Goal: Information Seeking & Learning: Check status

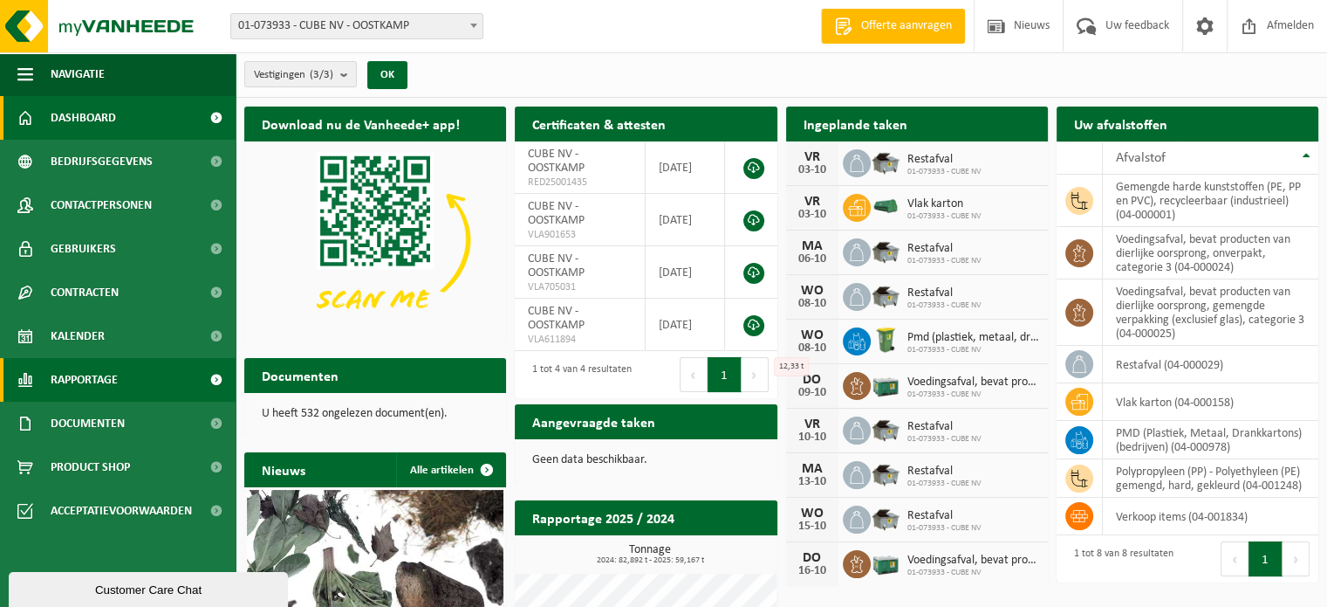
click at [100, 376] on span "Rapportage" at bounding box center [84, 380] width 67 height 44
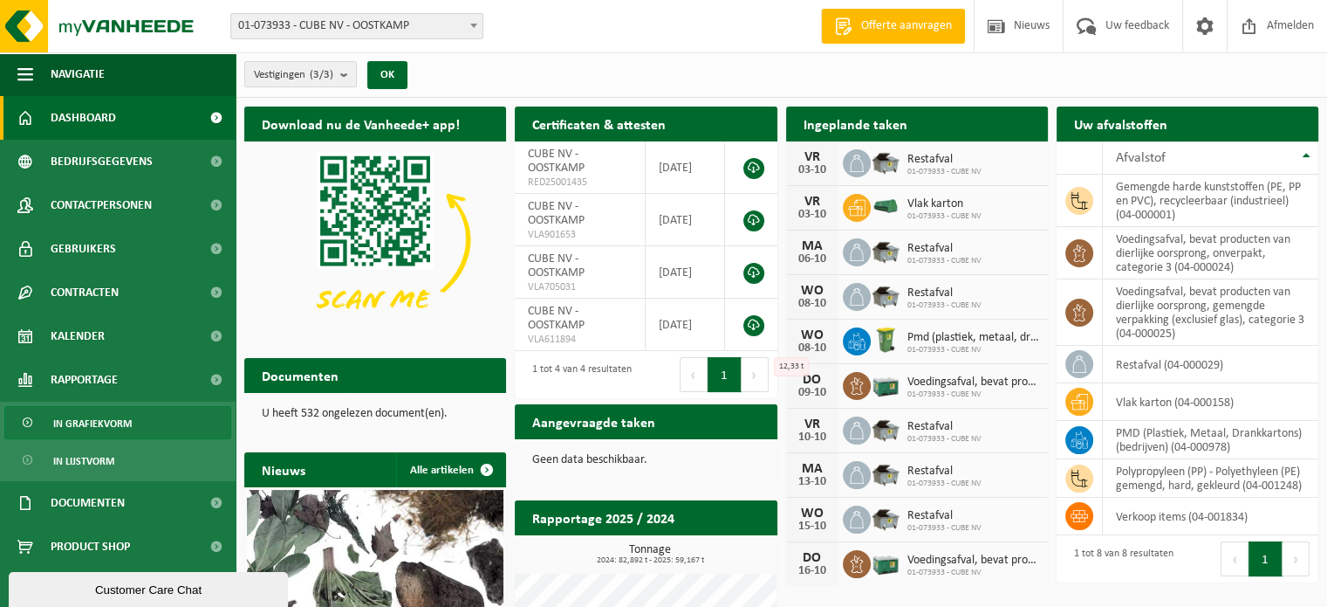
click at [88, 419] on span "In grafiekvorm" at bounding box center [92, 423] width 79 height 33
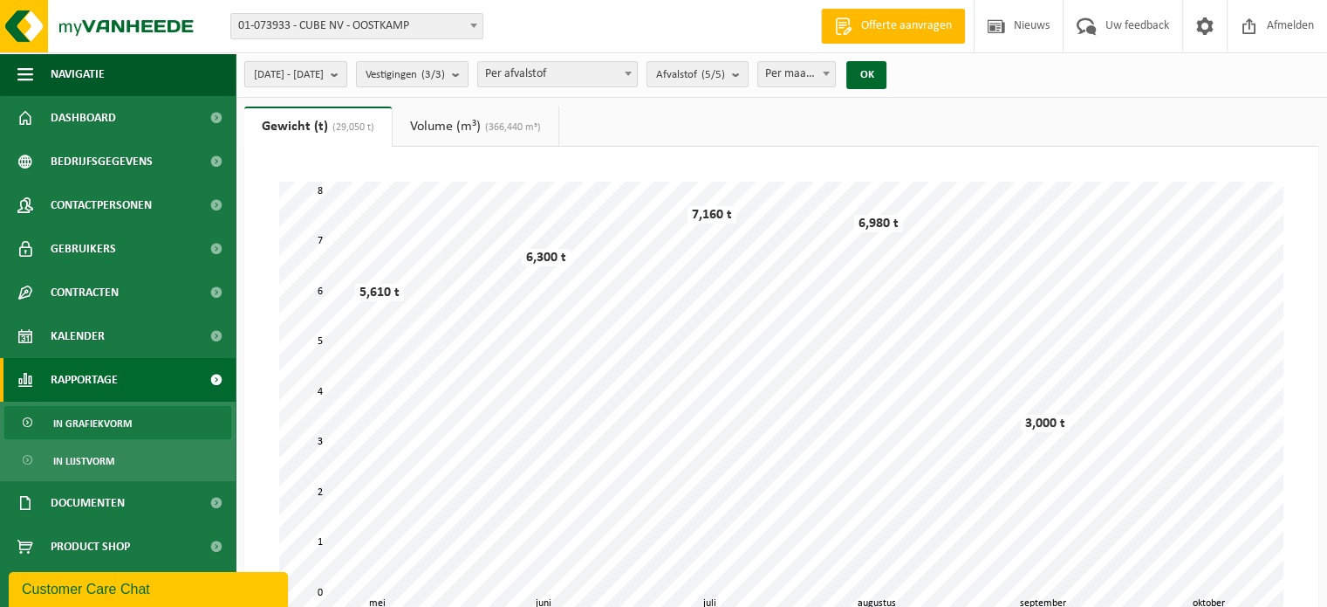
click at [324, 64] on span "[DATE] - [DATE]" at bounding box center [289, 75] width 70 height 26
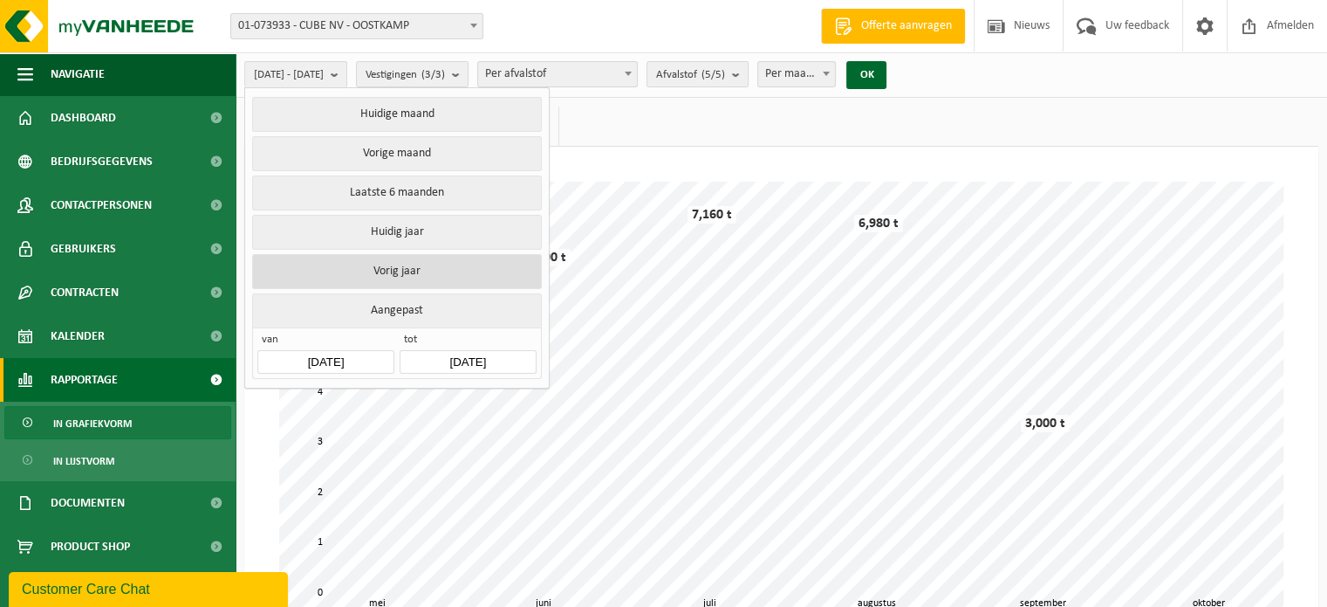
click at [372, 267] on button "Vorig jaar" at bounding box center [396, 271] width 289 height 35
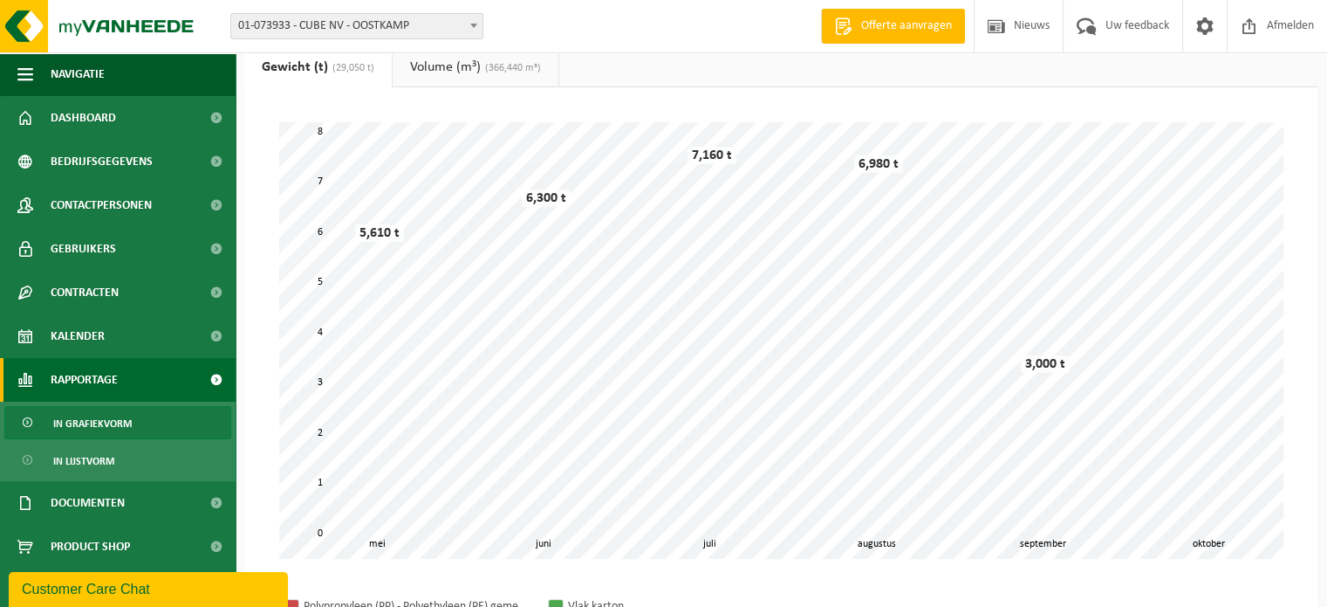
scroll to position [22, 0]
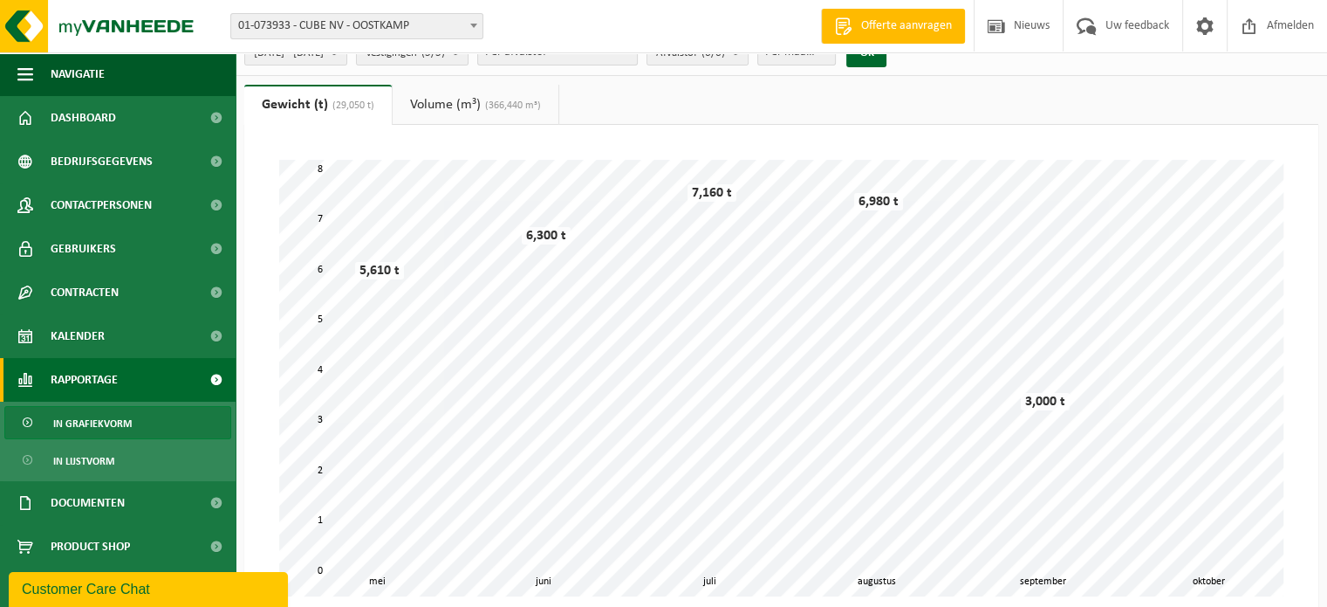
click at [478, 111] on link "Volume (m³) (366,440 m³)" at bounding box center [476, 105] width 166 height 40
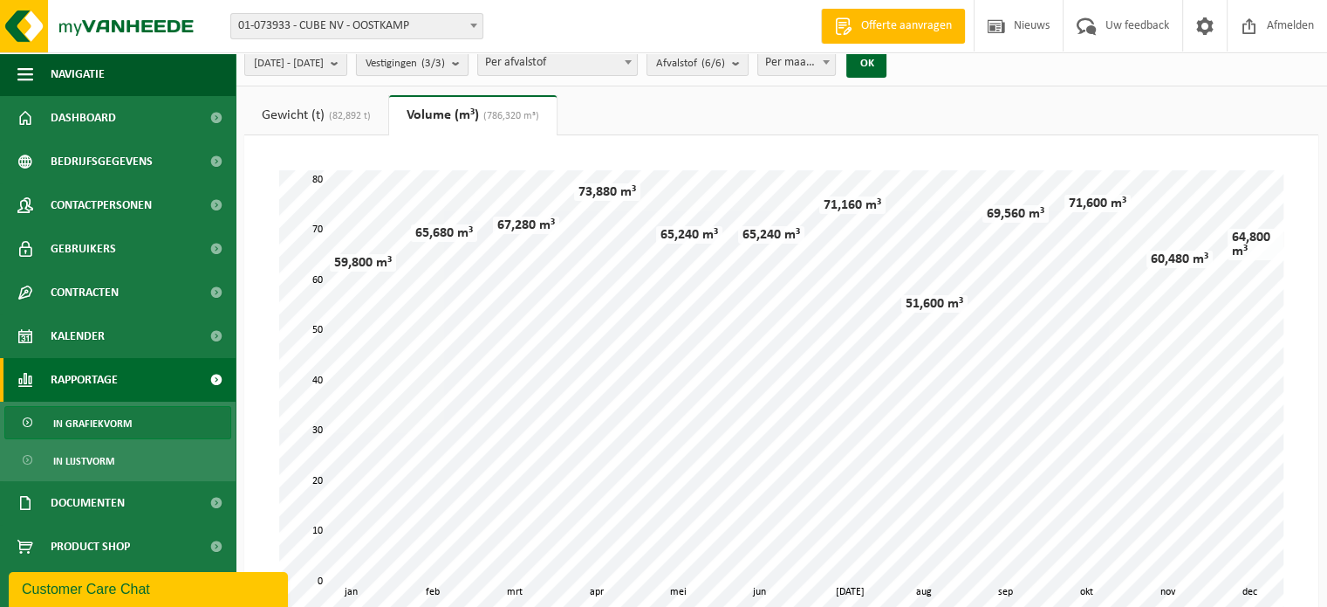
scroll to position [0, 0]
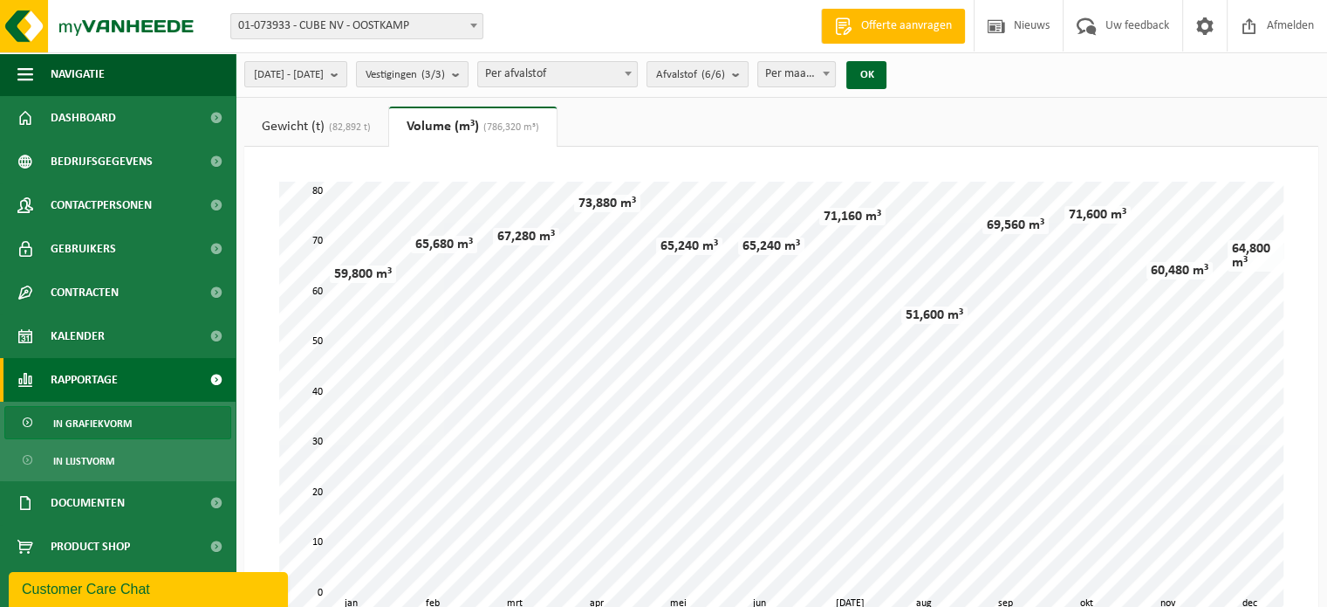
click at [326, 128] on link "Gewicht (t) (82,892 t)" at bounding box center [316, 126] width 144 height 40
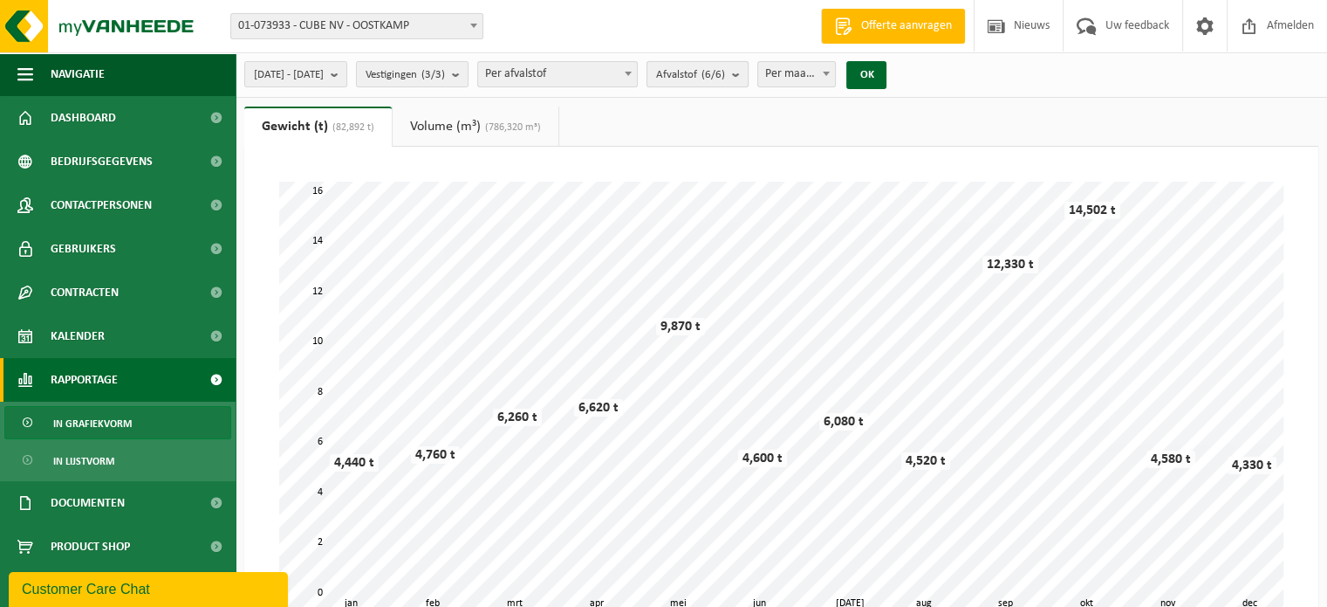
click at [725, 70] on count "(6/6)" at bounding box center [714, 74] width 24 height 11
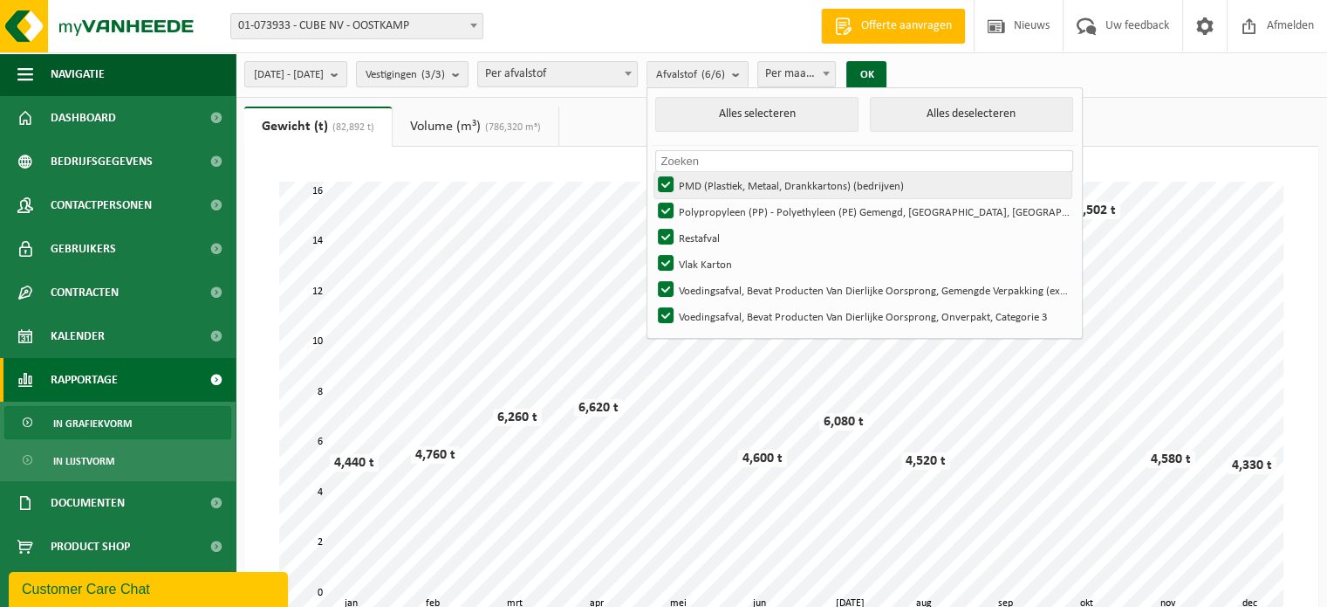
click at [761, 188] on label "PMD (Plastiek, Metaal, Drankkartons) (bedrijven)" at bounding box center [863, 185] width 417 height 26
click at [652, 172] on input "PMD (Plastiek, Metaal, Drankkartons) (bedrijven)" at bounding box center [651, 171] width 1 height 1
checkbox input "false"
click at [751, 209] on label "Polypropyleen (PP) - Polyethyleen (PE) Gemengd, Hard, Gekleurd" at bounding box center [863, 211] width 417 height 26
click at [652, 198] on input "Polypropyleen (PP) - Polyethyleen (PE) Gemengd, Hard, Gekleurd" at bounding box center [651, 197] width 1 height 1
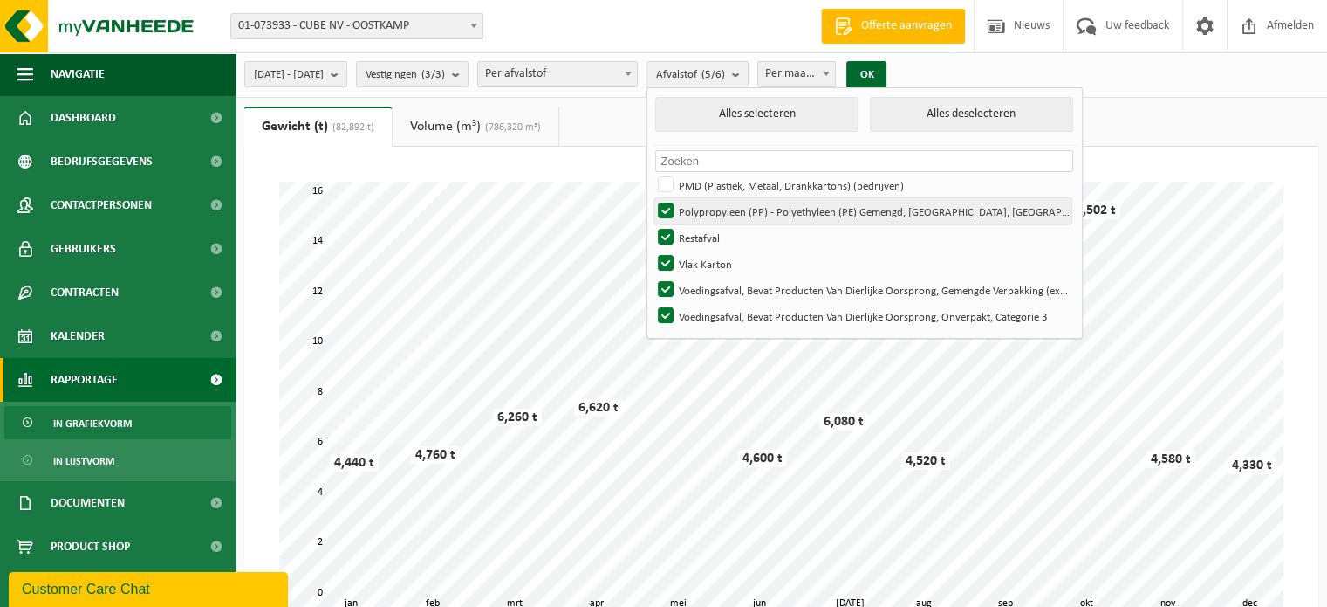
checkbox input "false"
drag, startPoint x: 1013, startPoint y: 114, endPoint x: 909, endPoint y: 163, distance: 115.6
click at [1013, 114] on button "Alles deselecteren" at bounding box center [971, 114] width 203 height 35
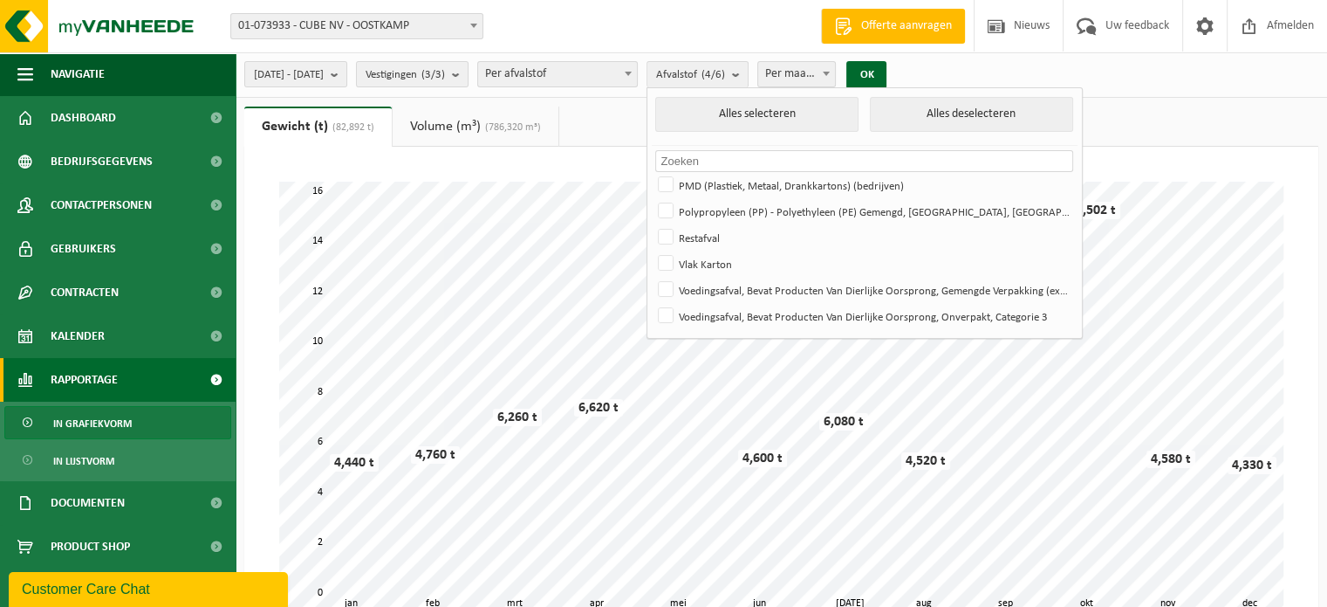
checkbox input "false"
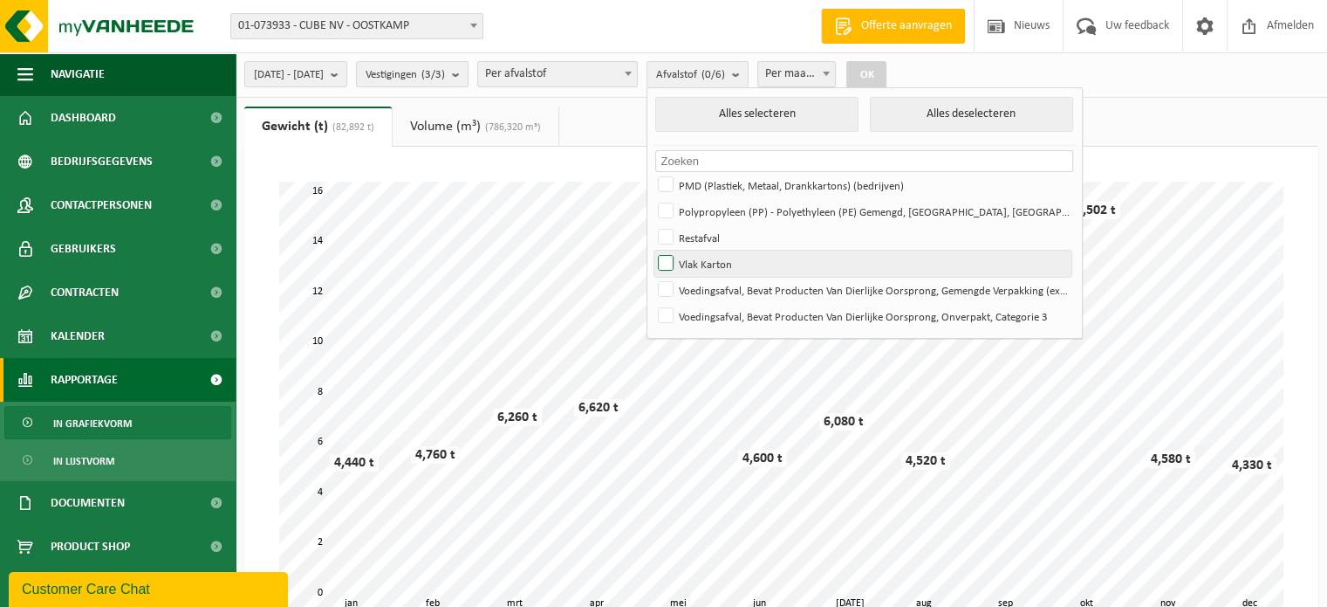
click at [747, 250] on label "Vlak Karton" at bounding box center [863, 263] width 417 height 26
click at [652, 250] on input "Vlak Karton" at bounding box center [651, 250] width 1 height 1
checkbox input "true"
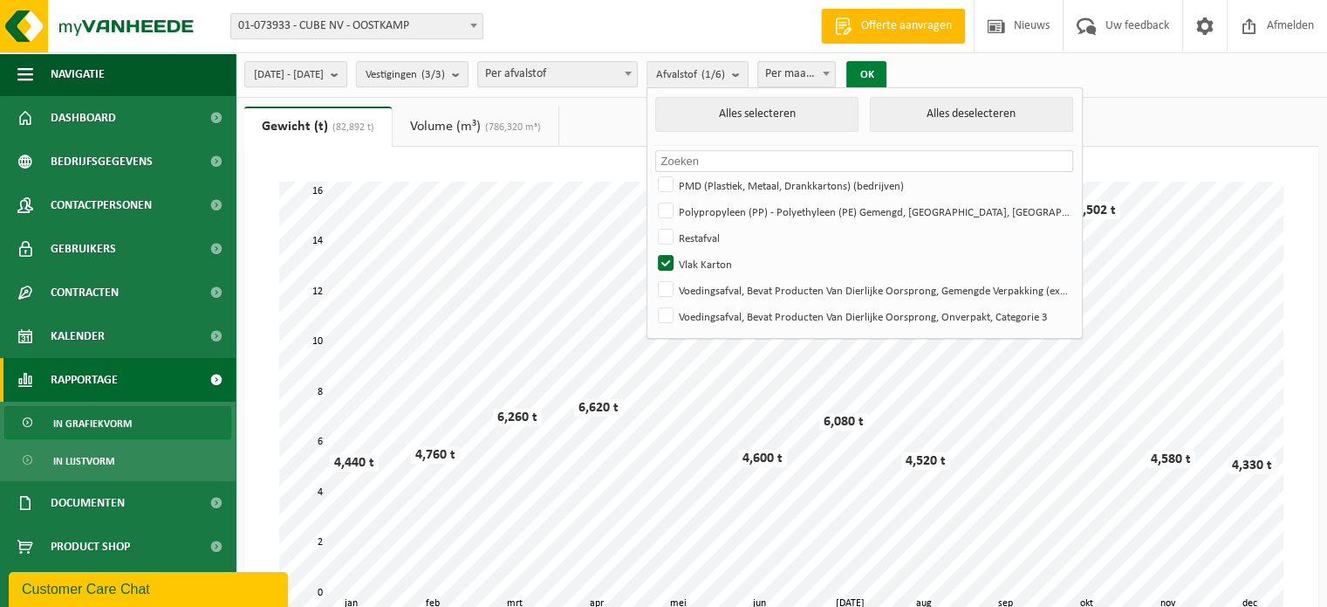
click at [887, 69] on button "OK" at bounding box center [867, 75] width 40 height 28
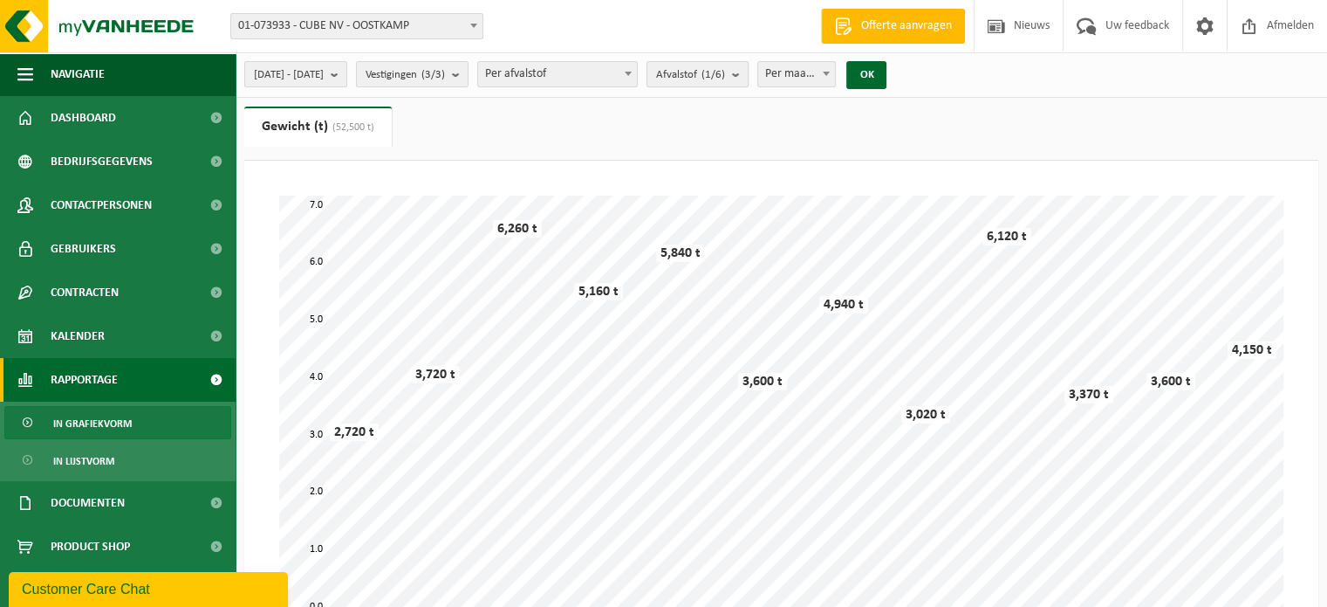
click at [725, 72] on span "Afvalstof (1/6)" at bounding box center [690, 75] width 69 height 26
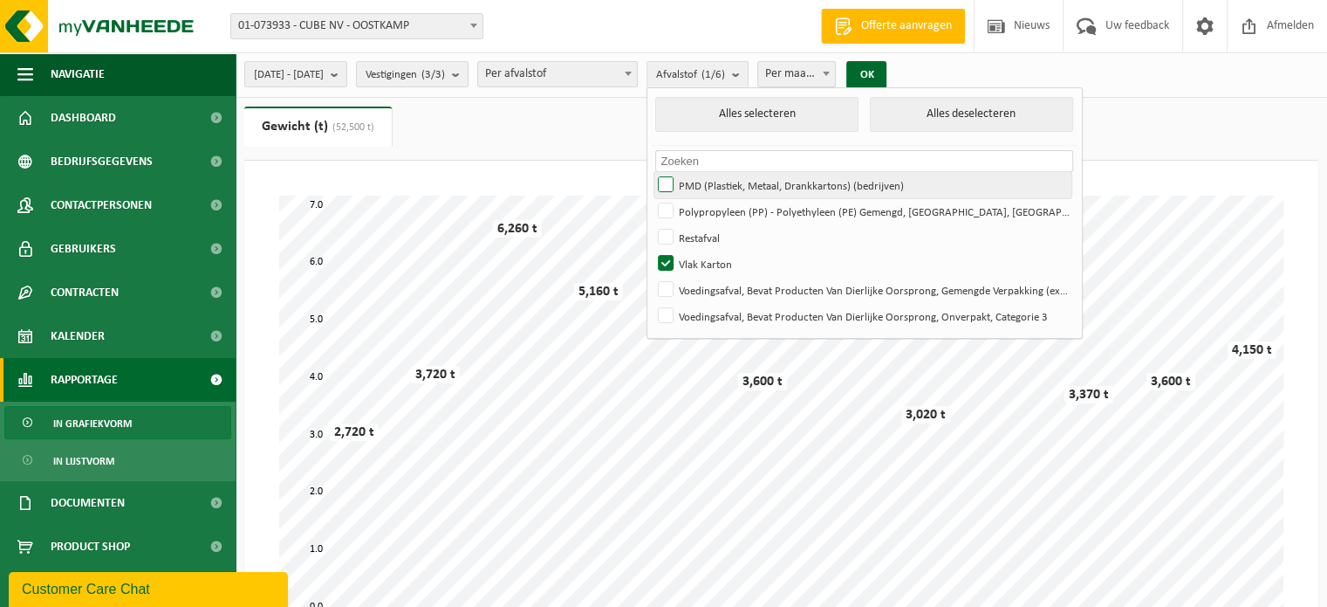
click at [712, 186] on label "PMD (Plastiek, Metaal, Drankkartons) (bedrijven)" at bounding box center [863, 185] width 417 height 26
click at [652, 172] on input "PMD (Plastiek, Metaal, Drankkartons) (bedrijven)" at bounding box center [651, 171] width 1 height 1
drag, startPoint x: 712, startPoint y: 184, endPoint x: 711, endPoint y: 205, distance: 21.0
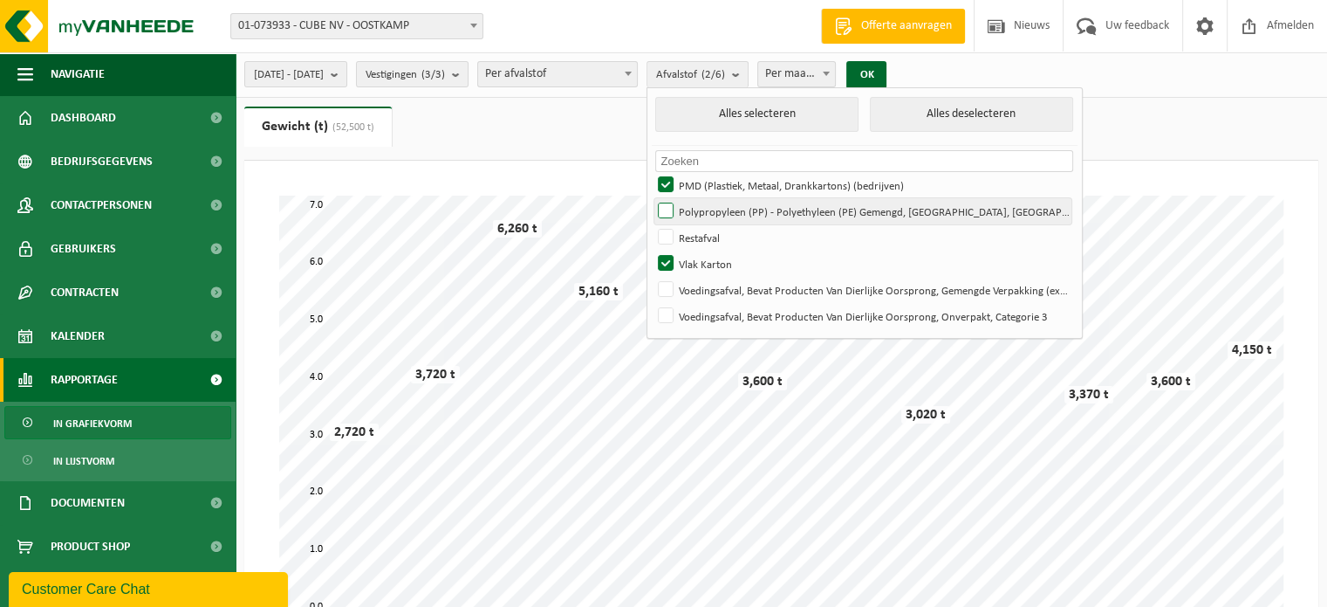
click at [711, 185] on label "PMD (Plastiek, Metaal, Drankkartons) (bedrijven)" at bounding box center [863, 185] width 417 height 26
click at [652, 172] on input "PMD (Plastiek, Metaal, Drankkartons) (bedrijven)" at bounding box center [651, 171] width 1 height 1
checkbox input "false"
click at [713, 209] on label "Polypropyleen (PP) - Polyethyleen (PE) Gemengd, Hard, Gekleurd" at bounding box center [863, 211] width 417 height 26
click at [652, 198] on input "Polypropyleen (PP) - Polyethyleen (PE) Gemengd, Hard, Gekleurd" at bounding box center [651, 197] width 1 height 1
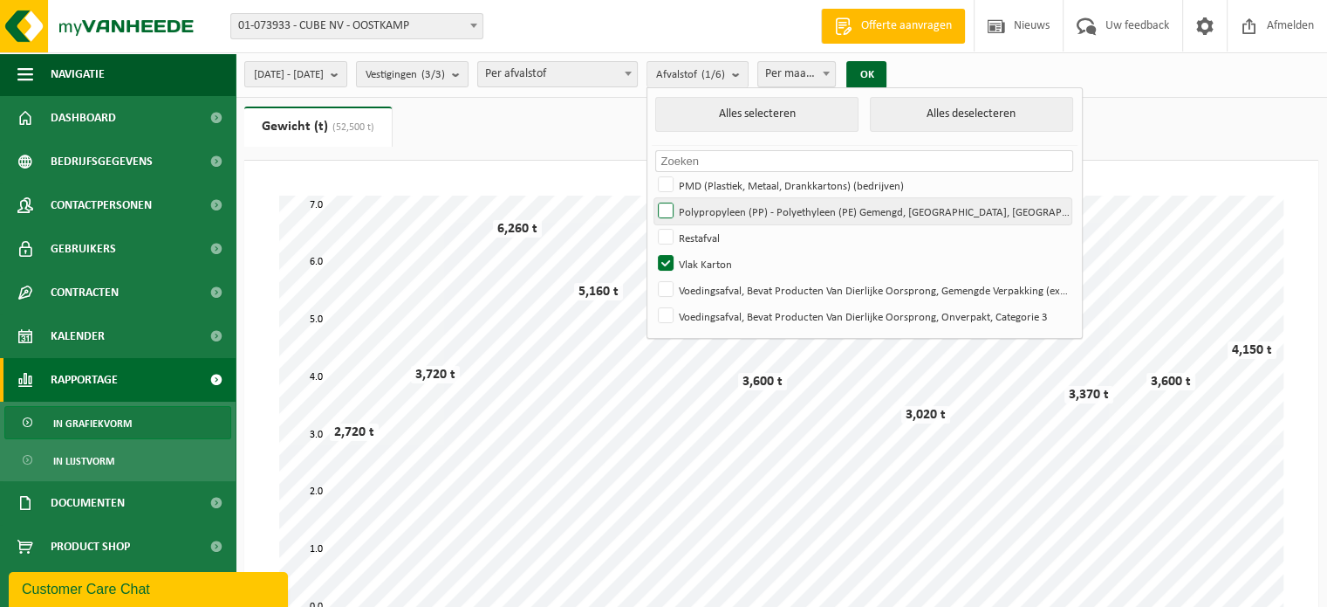
checkbox input "true"
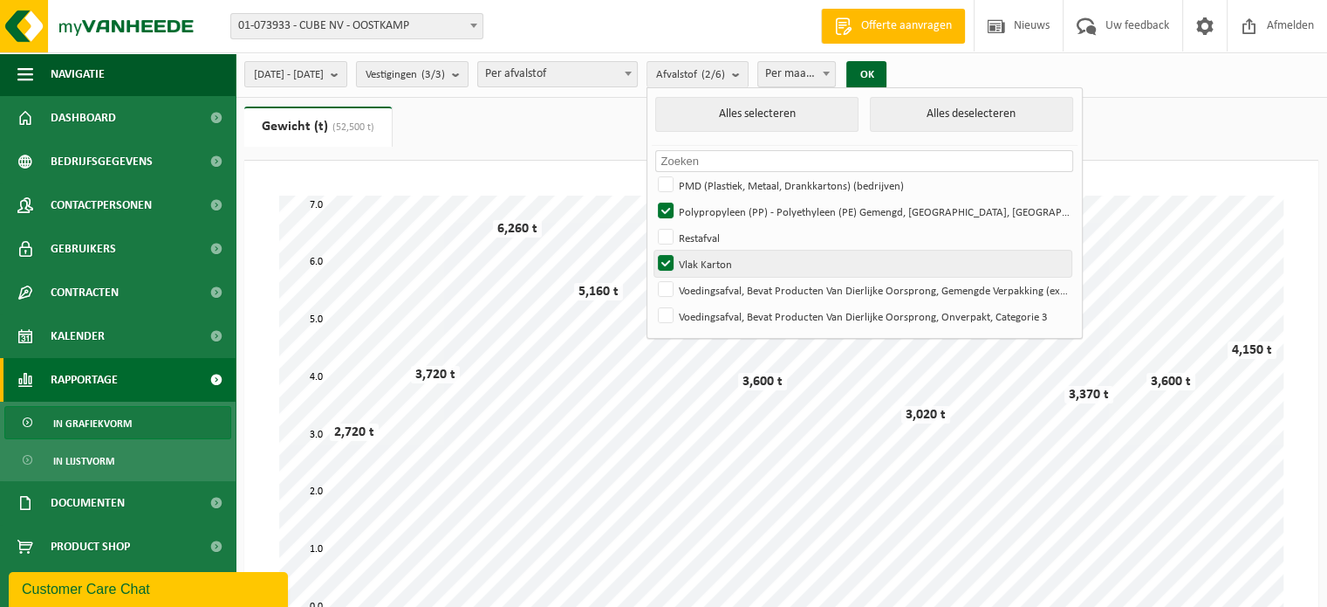
click at [711, 261] on label "Vlak Karton" at bounding box center [863, 263] width 417 height 26
click at [652, 250] on input "Vlak Karton" at bounding box center [651, 250] width 1 height 1
checkbox input "false"
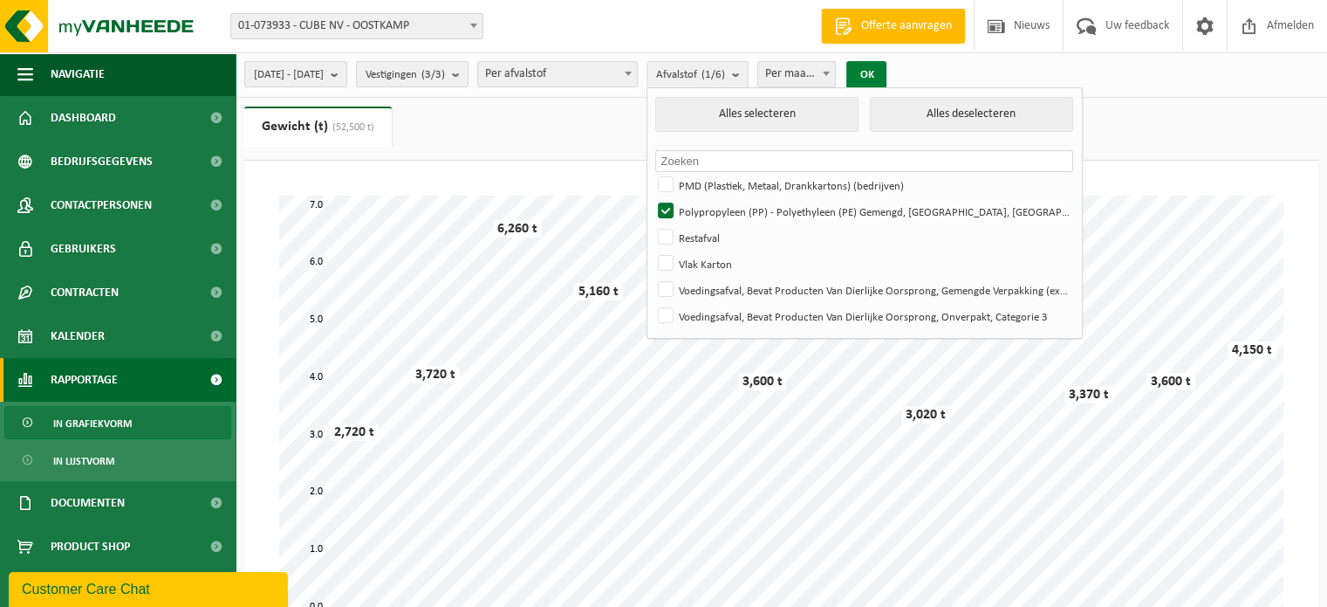
click at [887, 74] on button "OK" at bounding box center [867, 75] width 40 height 28
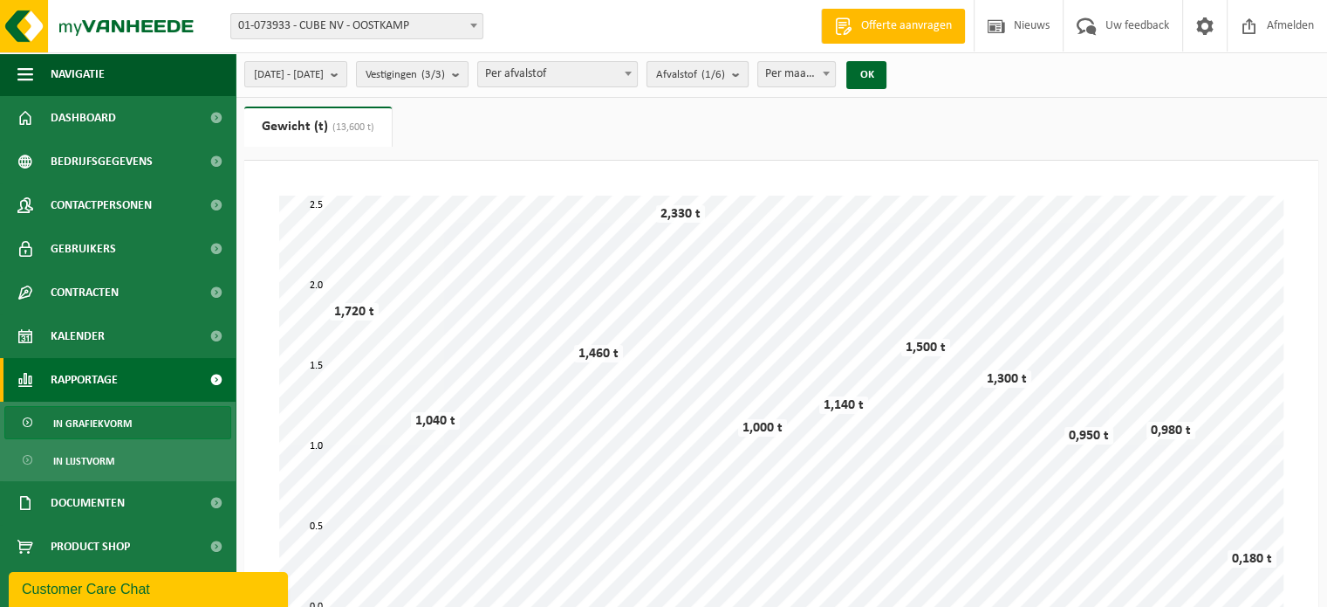
click at [725, 72] on count "(1/6)" at bounding box center [714, 74] width 24 height 11
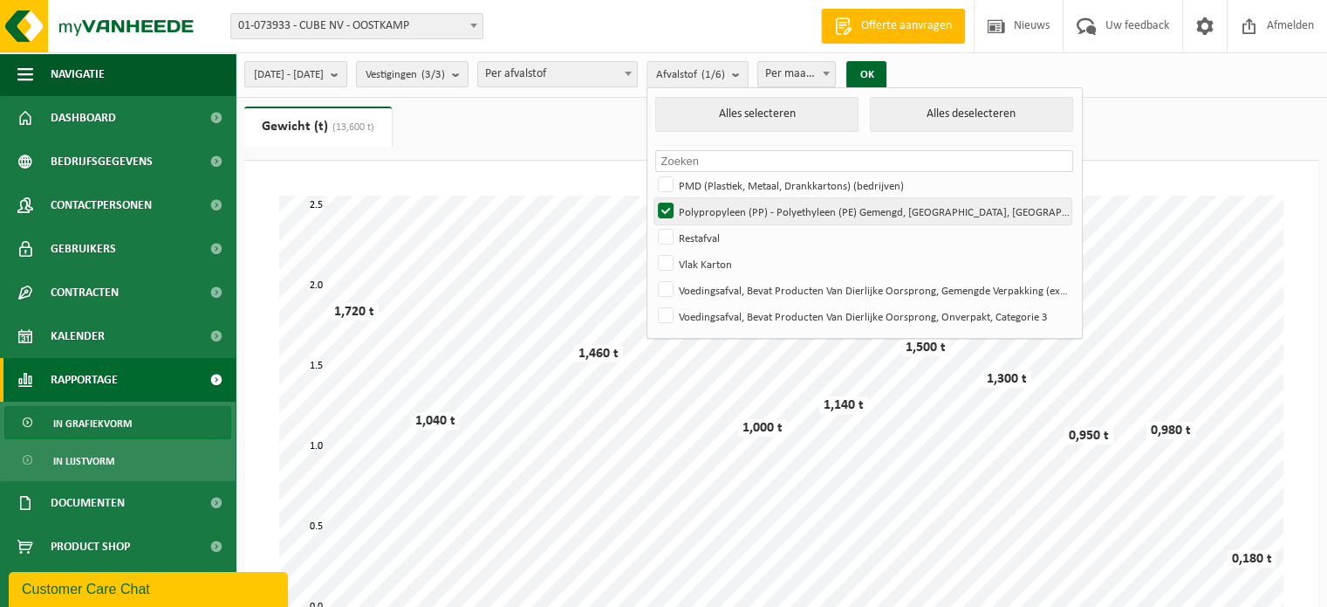
click at [730, 209] on label "Polypropyleen (PP) - Polyethyleen (PE) Gemengd, Hard, Gekleurd" at bounding box center [863, 211] width 417 height 26
click at [652, 198] on input "Polypropyleen (PP) - Polyethyleen (PE) Gemengd, Hard, Gekleurd" at bounding box center [651, 197] width 1 height 1
checkbox input "false"
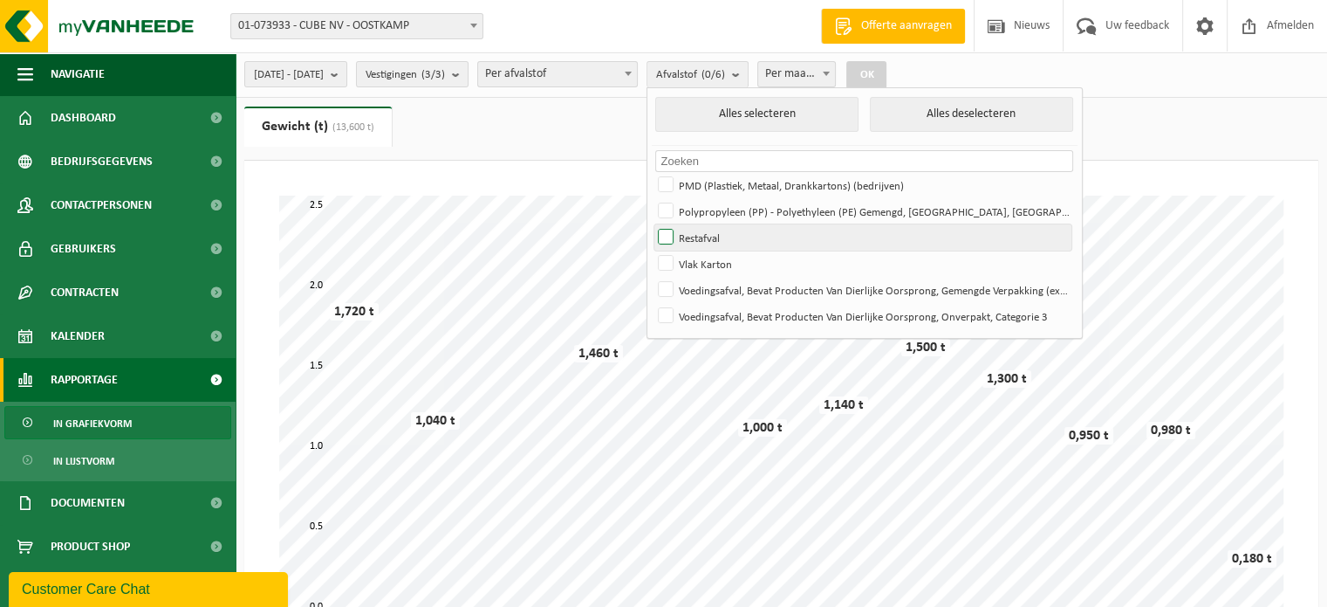
click at [727, 237] on label "Restafval" at bounding box center [863, 237] width 417 height 26
click at [652, 224] on input "Restafval" at bounding box center [651, 223] width 1 height 1
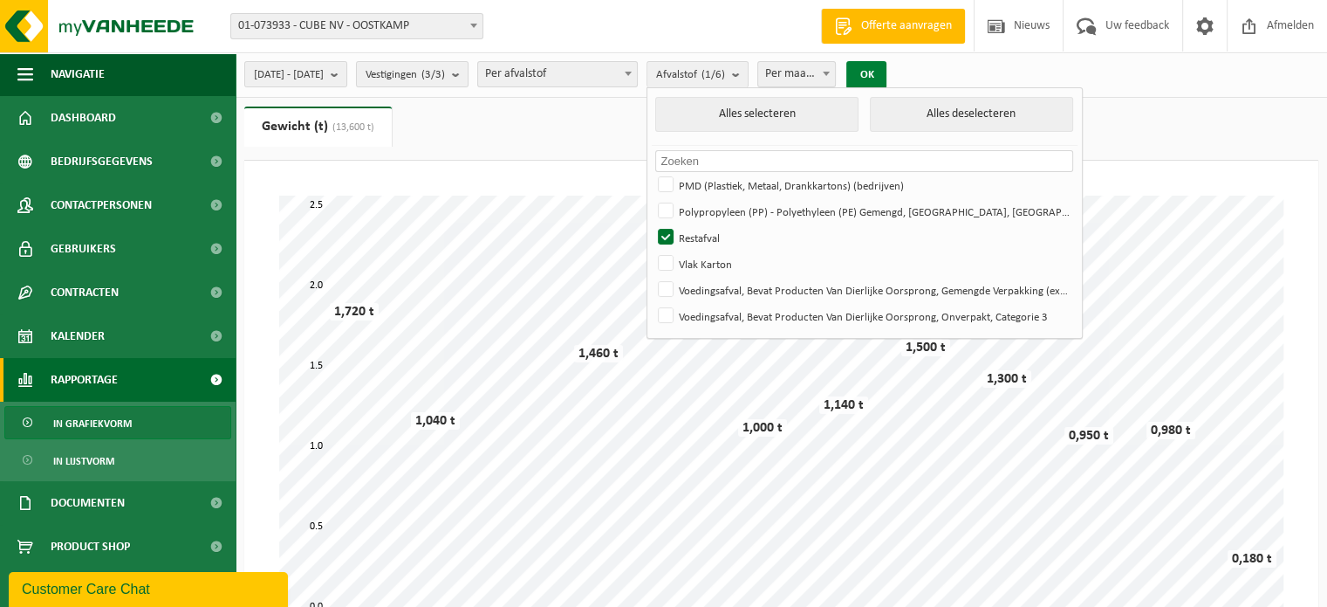
click at [887, 64] on button "OK" at bounding box center [867, 75] width 40 height 28
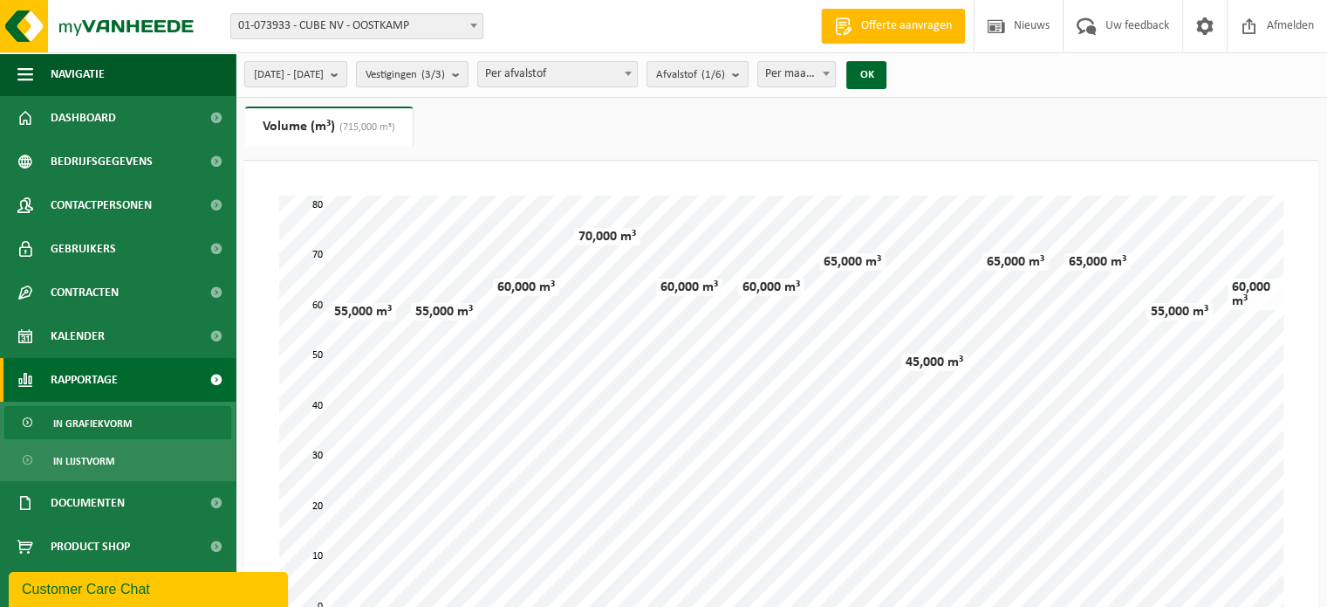
click at [599, 72] on span "Per afvalstof" at bounding box center [557, 74] width 159 height 24
click at [712, 72] on span "Afvalstof (1/6)" at bounding box center [690, 75] width 69 height 26
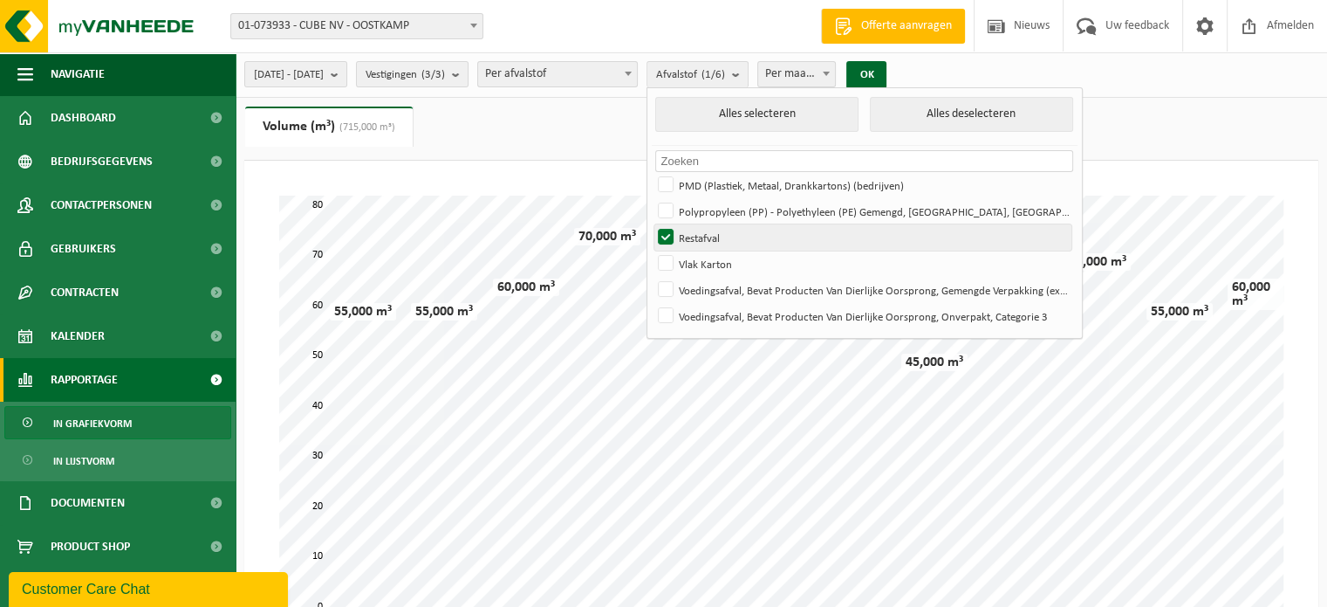
click at [711, 237] on label "Restafval" at bounding box center [863, 237] width 417 height 26
click at [652, 224] on input "Restafval" at bounding box center [651, 223] width 1 height 1
checkbox input "false"
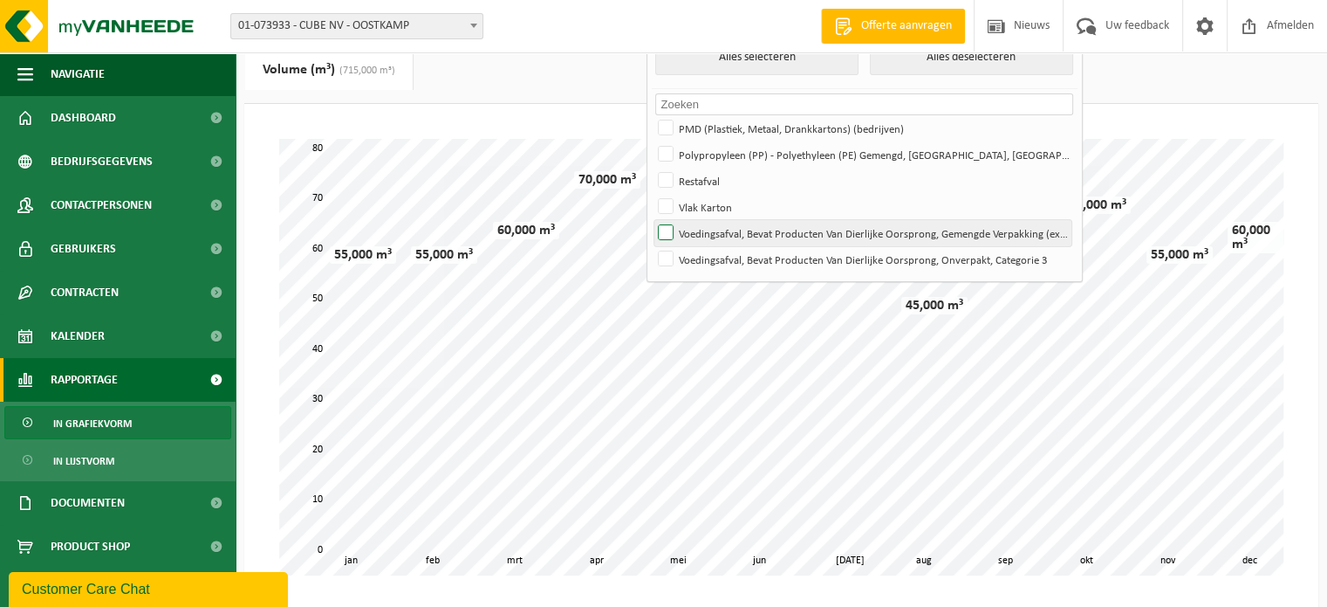
scroll to position [175, 0]
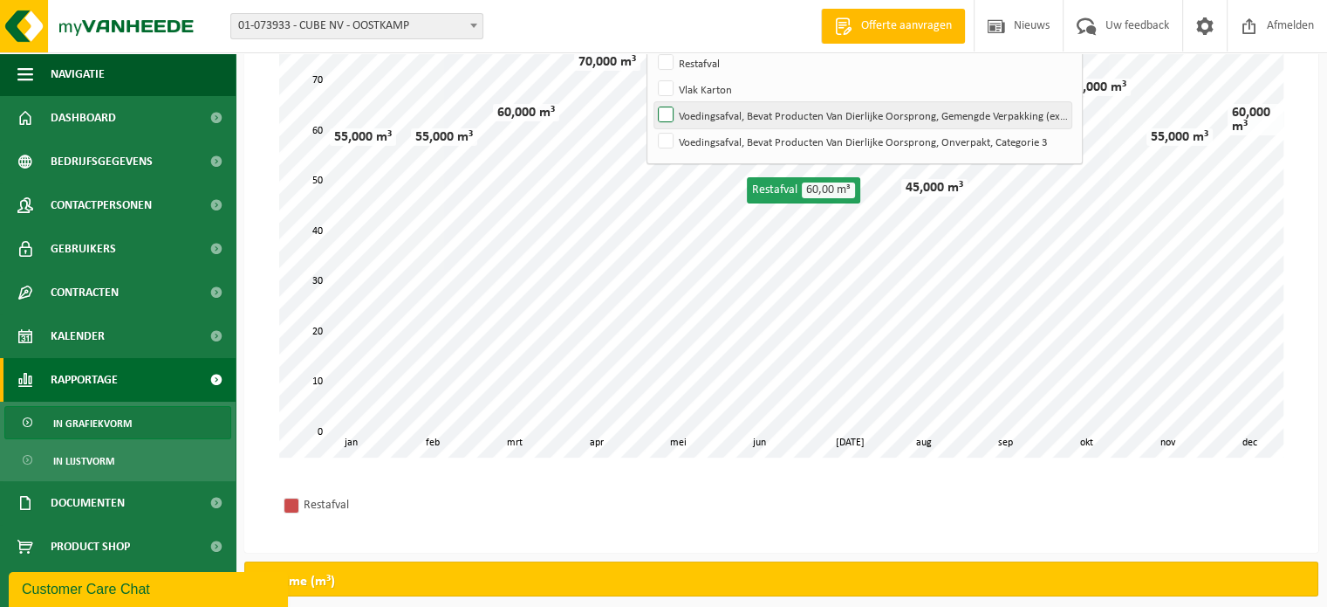
click at [768, 121] on label "Voedingsafval, Bevat Producten Van Dierlijke Oorsprong, Gemengde Verpakking (ex…" at bounding box center [863, 115] width 417 height 26
click at [652, 102] on input "Voedingsafval, Bevat Producten Van Dierlijke Oorsprong, Gemengde Verpakking (ex…" at bounding box center [651, 101] width 1 height 1
checkbox input "true"
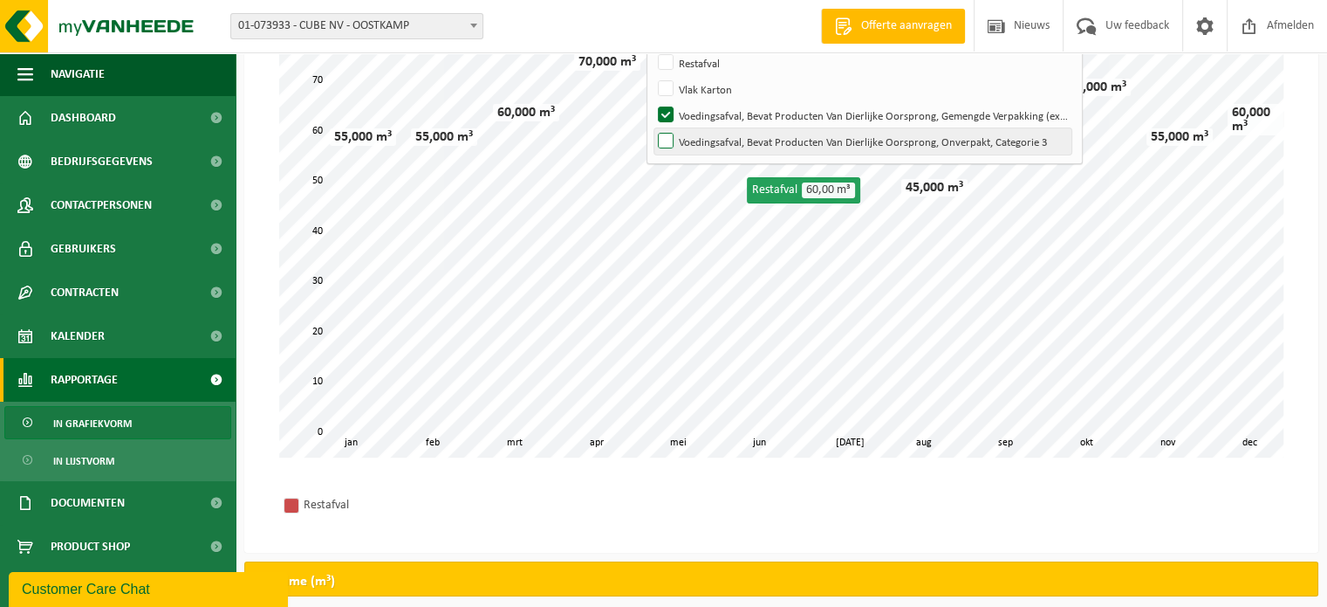
click at [710, 135] on label "Voedingsafval, Bevat Producten Van Dierlijke Oorsprong, Onverpakt, Categorie 3" at bounding box center [863, 141] width 417 height 26
click at [652, 128] on input "Voedingsafval, Bevat Producten Van Dierlijke Oorsprong, Onverpakt, Categorie 3" at bounding box center [651, 127] width 1 height 1
checkbox input "true"
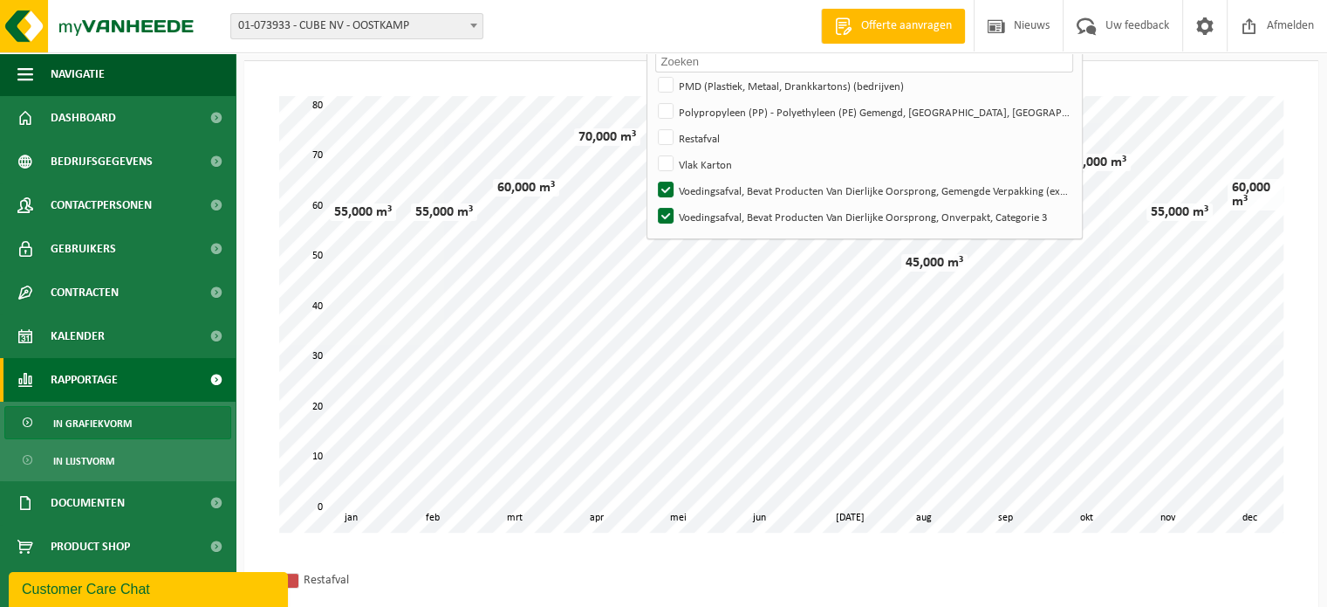
scroll to position [0, 0]
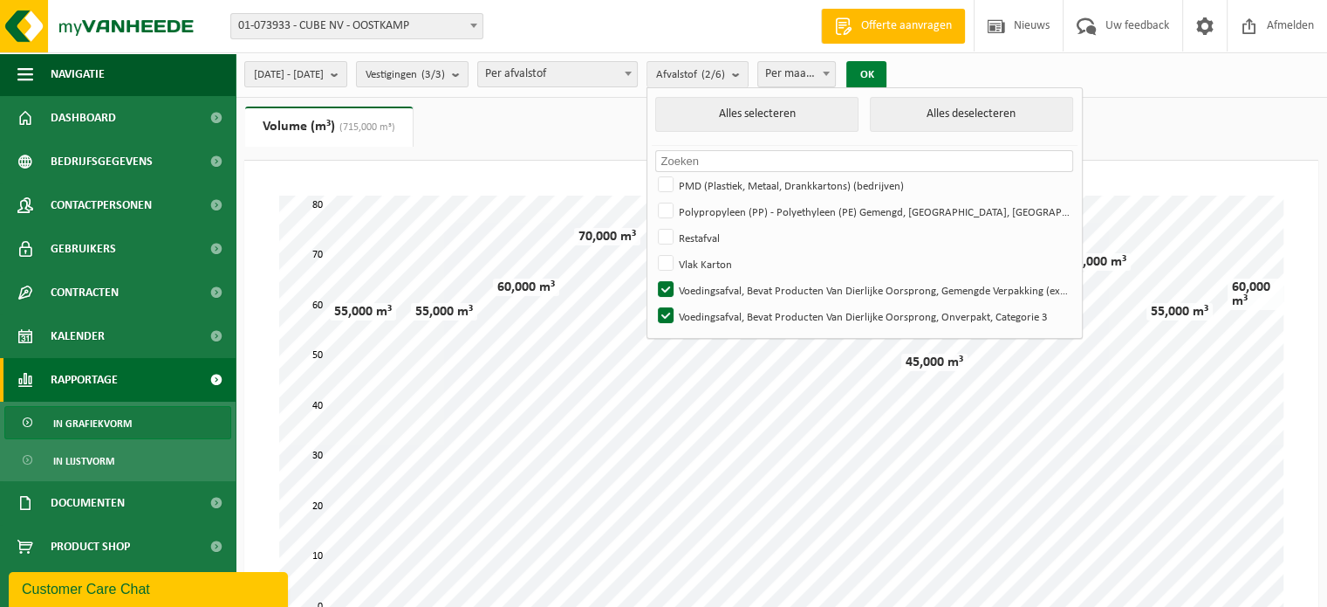
click at [887, 70] on button "OK" at bounding box center [867, 75] width 40 height 28
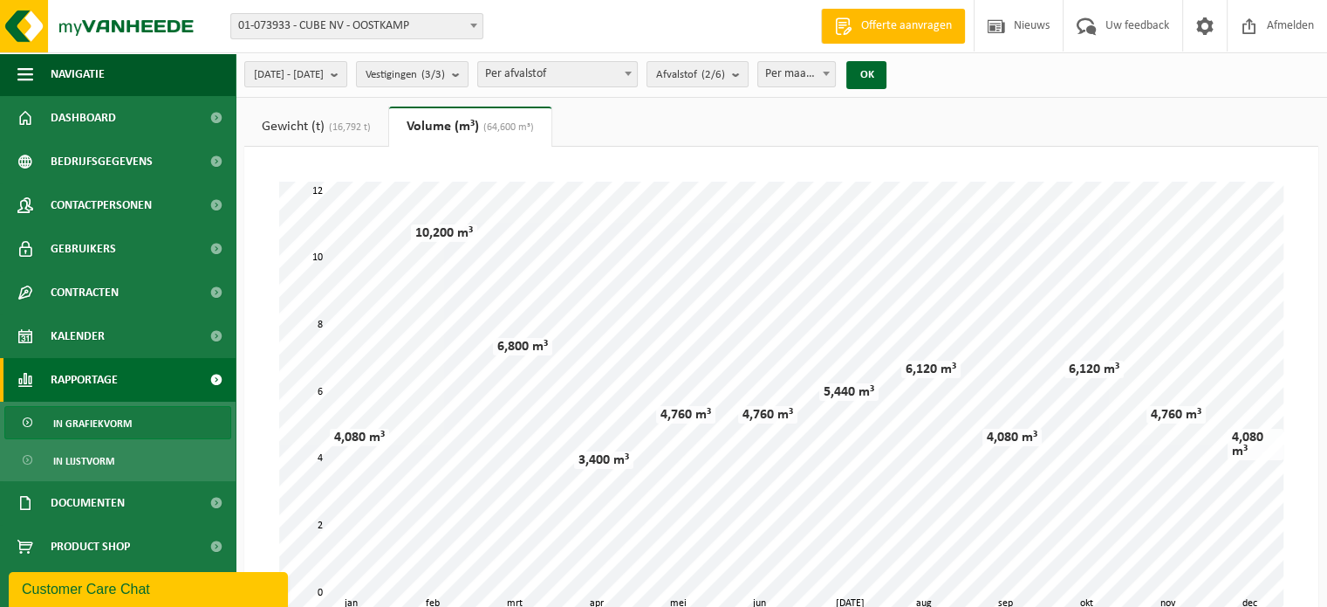
click at [314, 129] on link "Gewicht (t) (16,792 t)" at bounding box center [316, 126] width 144 height 40
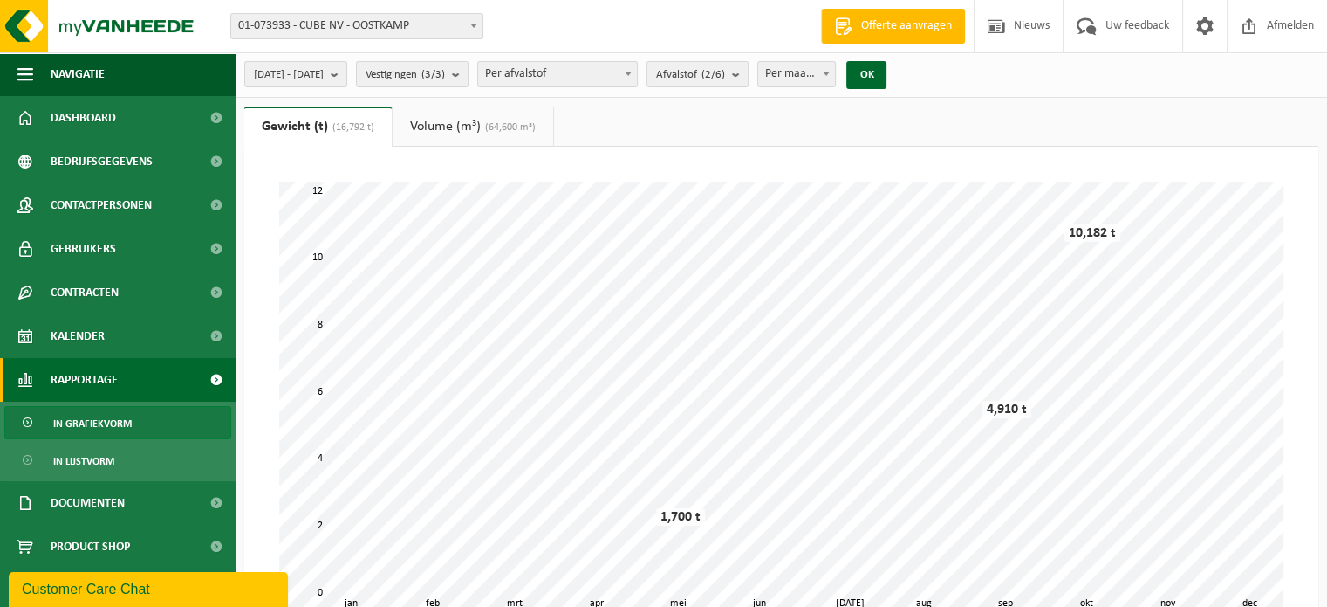
click at [486, 124] on span "(64,600 m³)" at bounding box center [508, 127] width 55 height 10
